Goal: Check status: Check status

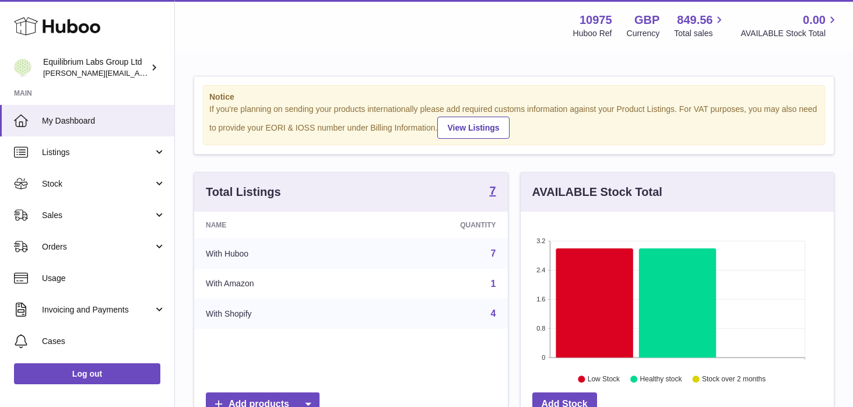
scroll to position [182, 313]
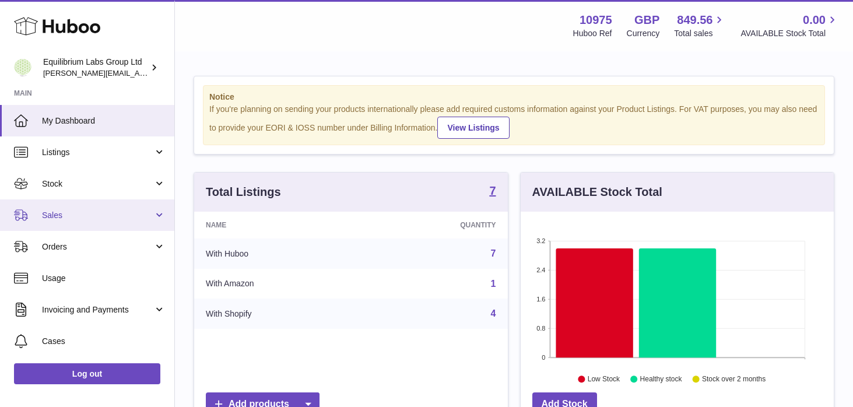
click at [126, 220] on span "Sales" at bounding box center [97, 215] width 111 height 11
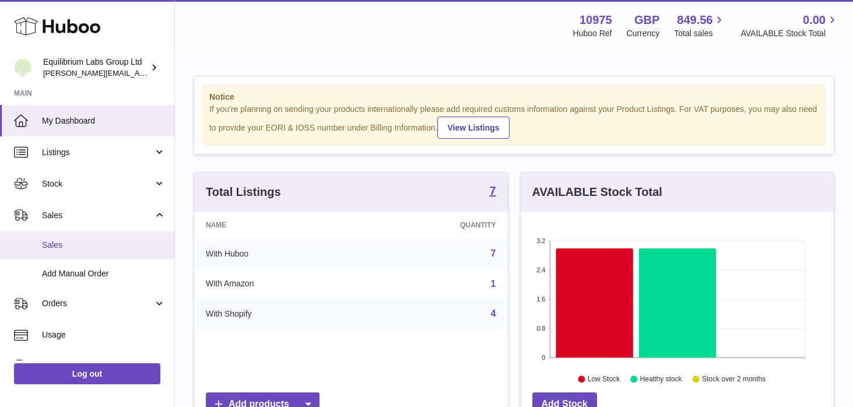
click at [129, 248] on span "Sales" at bounding box center [104, 245] width 124 height 11
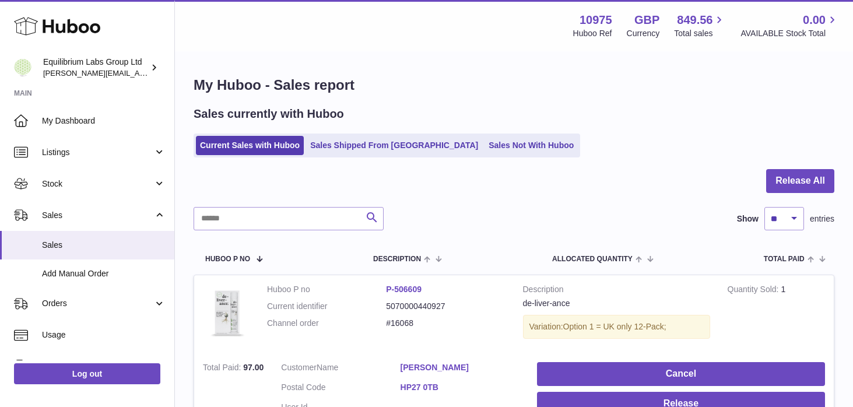
scroll to position [5, 0]
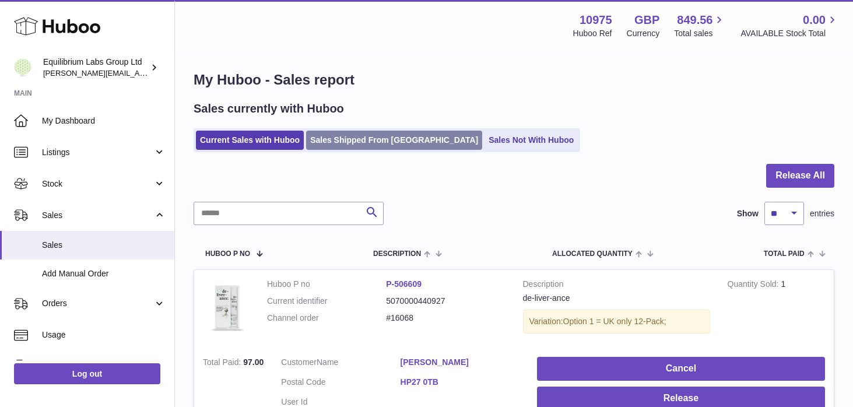
click at [351, 135] on link "Sales Shipped From Huboo" at bounding box center [394, 140] width 176 height 19
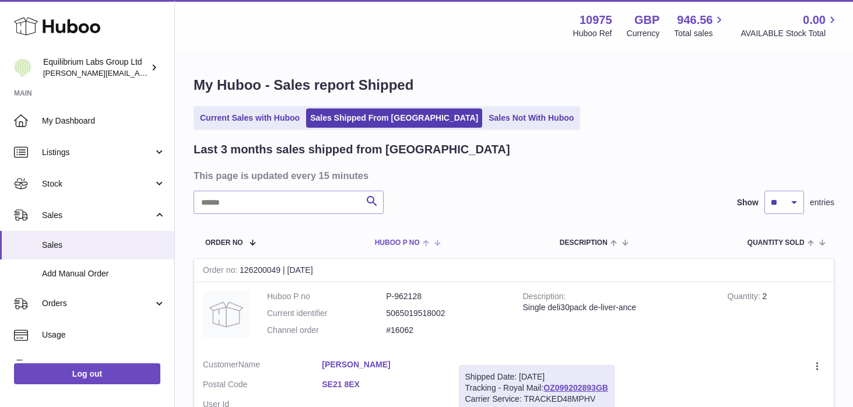
scroll to position [117, 0]
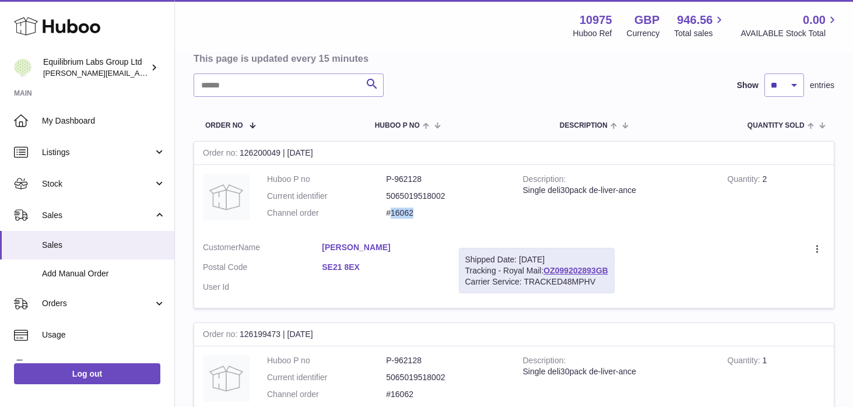
drag, startPoint x: 416, startPoint y: 216, endPoint x: 390, endPoint y: 215, distance: 26.2
click at [390, 215] on dd "#16062" at bounding box center [445, 212] width 119 height 11
copy dd "16062"
click at [566, 269] on link "OZ099202893GB" at bounding box center [575, 270] width 65 height 9
